Goal: Task Accomplishment & Management: Use online tool/utility

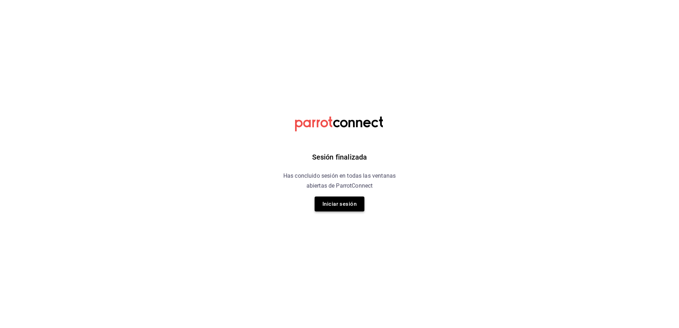
click at [343, 203] on button "Iniciar sesión" at bounding box center [340, 204] width 50 height 15
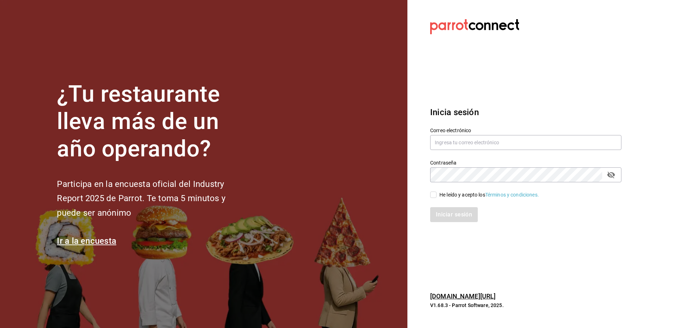
click at [449, 151] on div "Contraseña Contraseña" at bounding box center [522, 166] width 200 height 31
click at [460, 145] on input "text" at bounding box center [525, 142] width 191 height 15
type input "[EMAIL_ADDRESS][DOMAIN_NAME]"
click at [433, 190] on div "He leído y acepto los Términos y condiciones." at bounding box center [522, 190] width 200 height 16
click at [433, 195] on input "He leído y acepto los Términos y condiciones." at bounding box center [433, 195] width 6 height 6
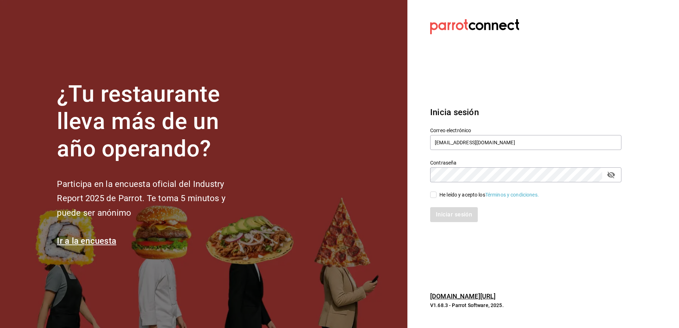
checkbox input "true"
click at [446, 212] on button "Iniciar sesión" at bounding box center [454, 214] width 48 height 15
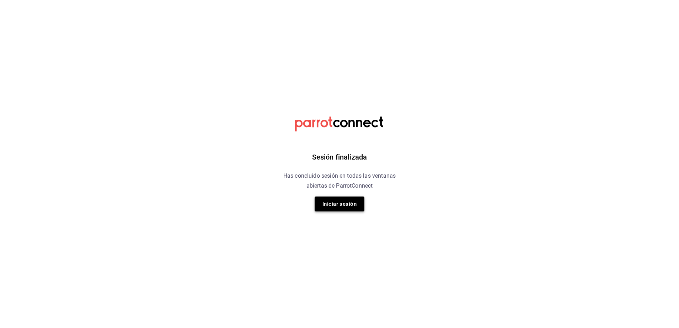
click at [338, 203] on button "Iniciar sesión" at bounding box center [340, 204] width 50 height 15
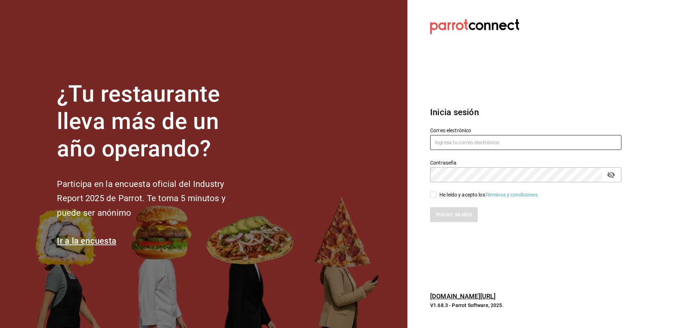
click at [470, 142] on input "text" at bounding box center [525, 142] width 191 height 15
type input "mardx212@gmail.com"
click at [434, 195] on input "He leído y acepto los Términos y condiciones." at bounding box center [433, 195] width 6 height 6
checkbox input "true"
click at [441, 213] on button "Iniciar sesión" at bounding box center [454, 214] width 48 height 15
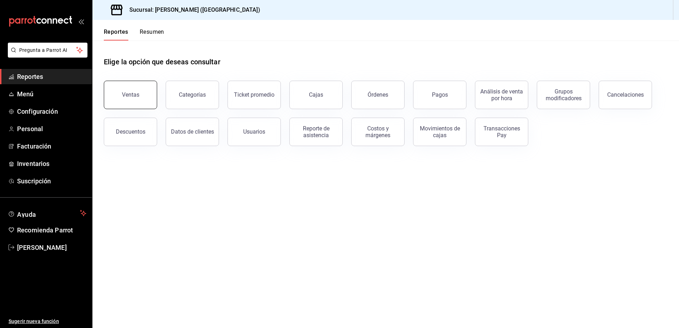
click at [134, 103] on button "Ventas" at bounding box center [130, 95] width 53 height 28
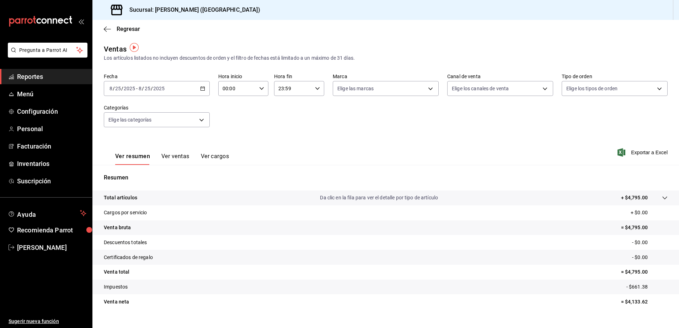
scroll to position [12, 0]
